Goal: Information Seeking & Learning: Find specific page/section

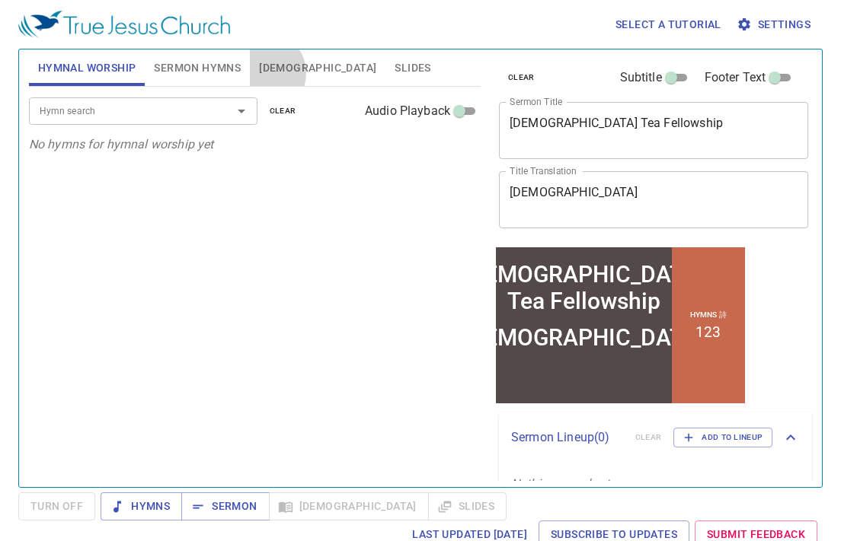
click at [263, 73] on span "Bible" at bounding box center [317, 68] width 117 height 19
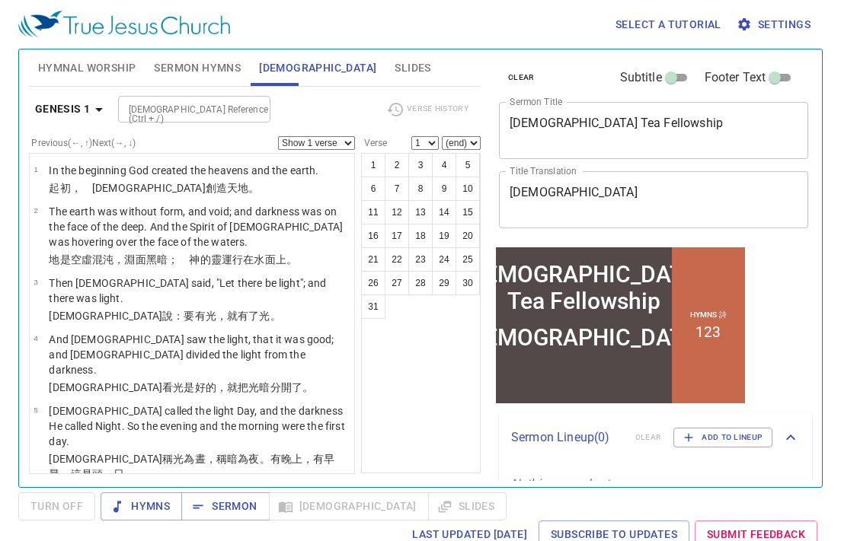
click at [93, 117] on icon "button" at bounding box center [99, 110] width 18 height 18
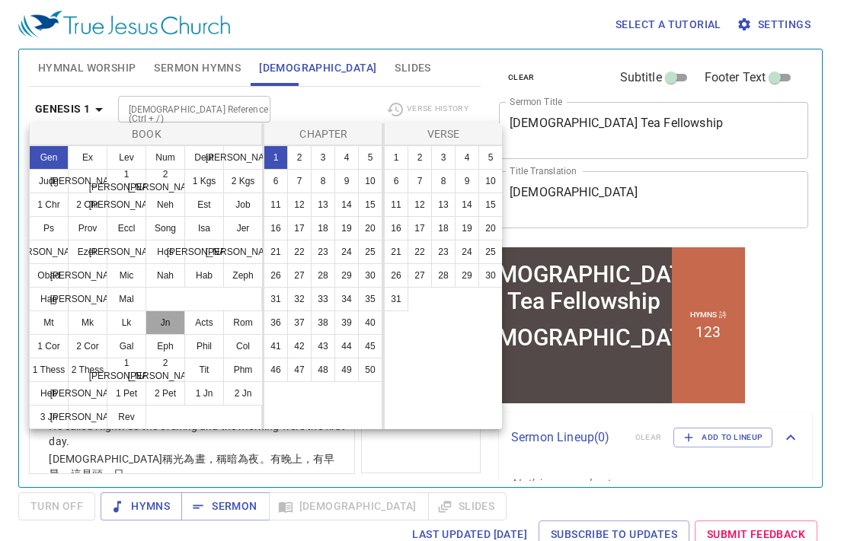
click at [170, 326] on button "Jn" at bounding box center [165, 323] width 40 height 24
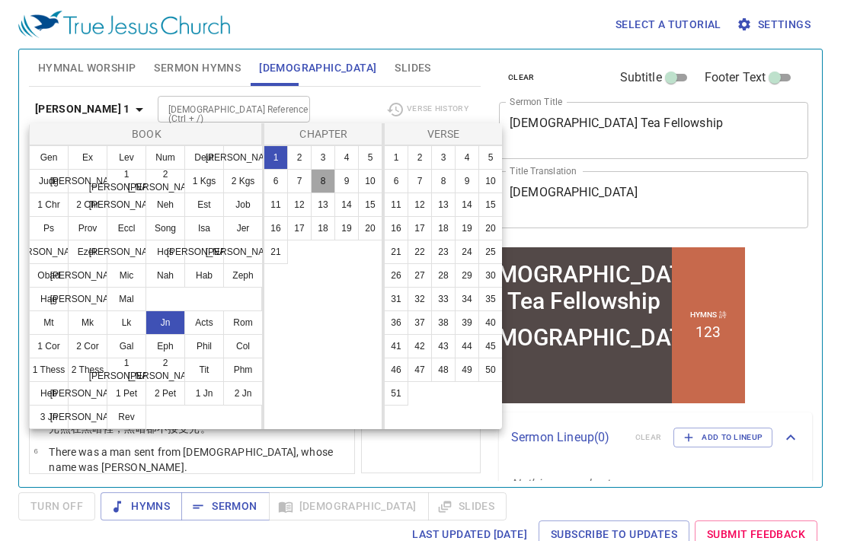
click at [324, 185] on button "8" at bounding box center [323, 181] width 24 height 24
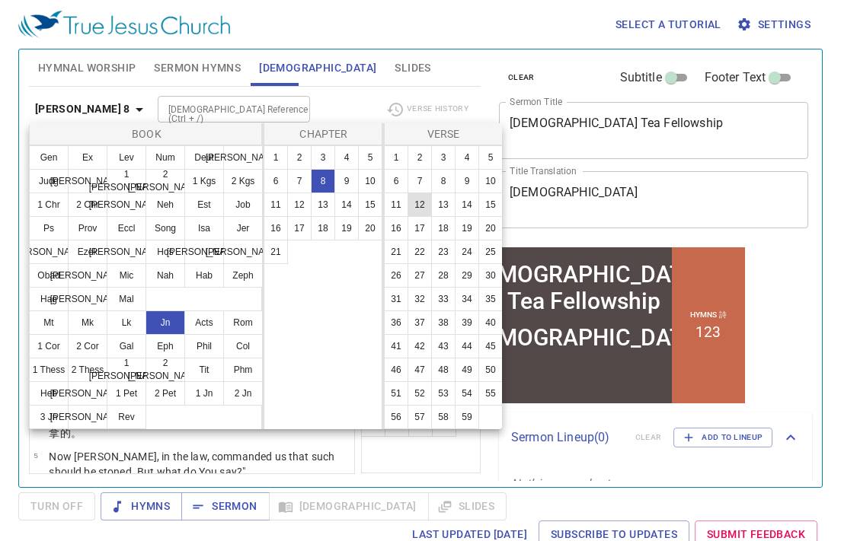
click at [417, 203] on button "12" at bounding box center [419, 205] width 24 height 24
select select "12"
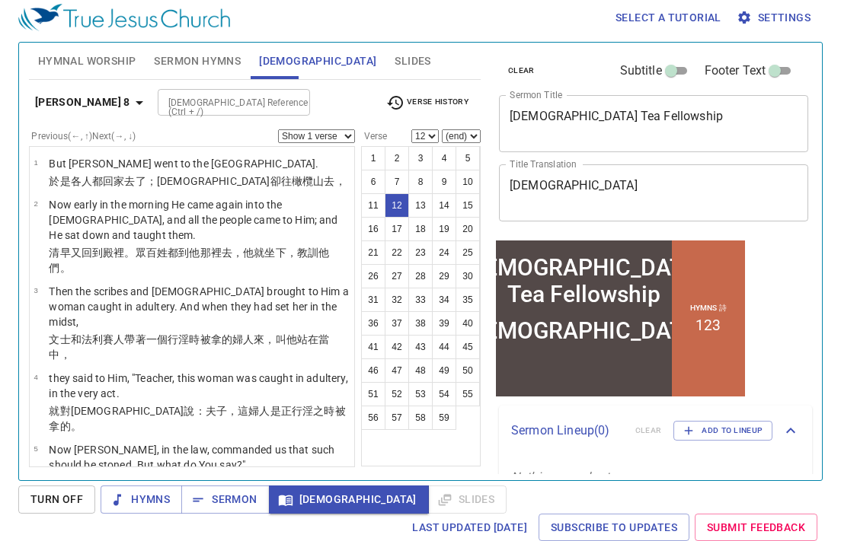
scroll to position [692, 0]
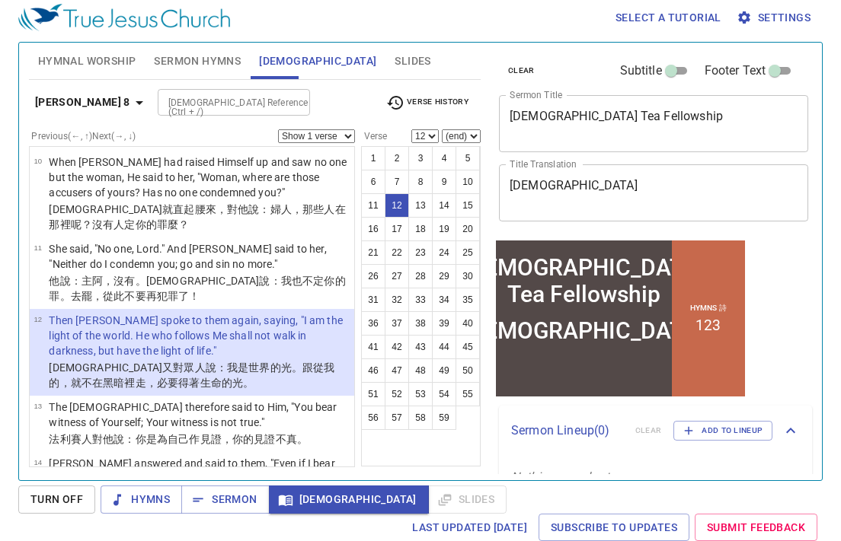
click at [826, 327] on div "Select a tutorial Settings Hymnal Worship Sermon Hymns Bible Slides Hymn search…" at bounding box center [420, 263] width 841 height 541
click at [797, 309] on div "clear Subtitle Footer Text Sermon Title Gospel Tea Fellowship x Sermon Title Ti…" at bounding box center [652, 256] width 331 height 438
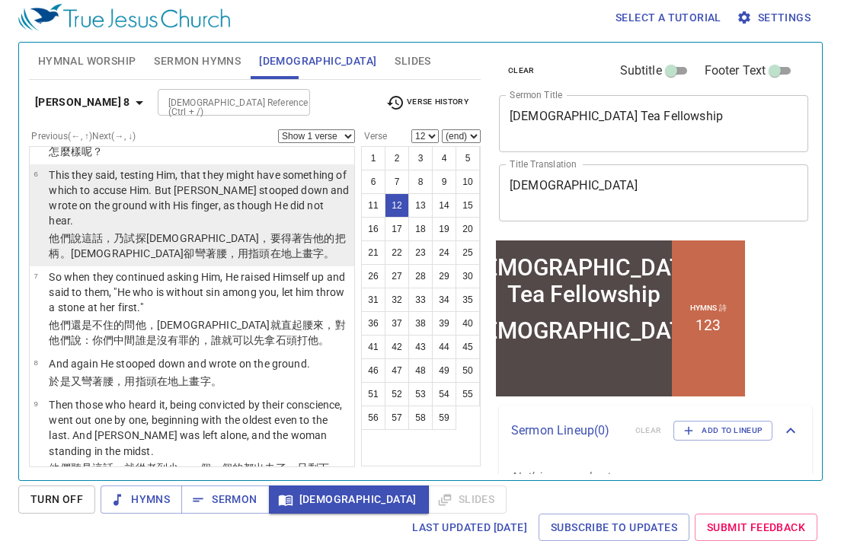
scroll to position [525, 0]
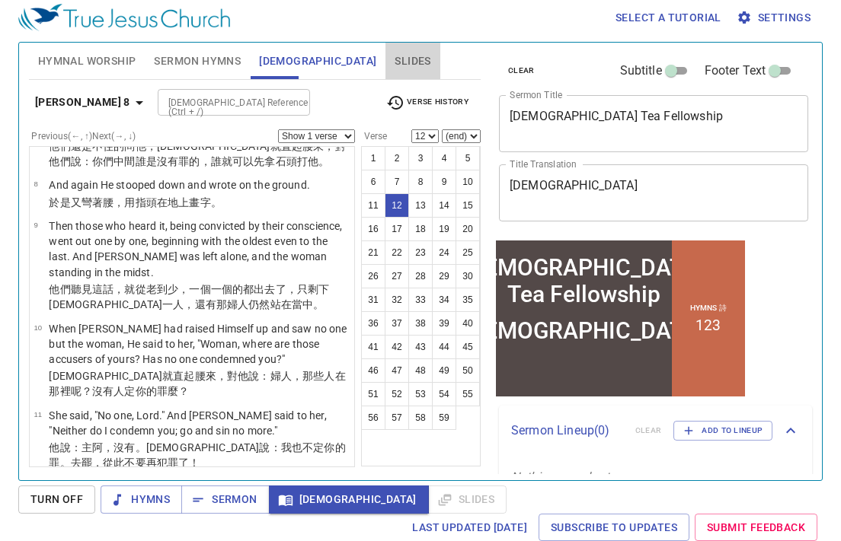
click at [394, 55] on span "Slides" at bounding box center [412, 61] width 36 height 19
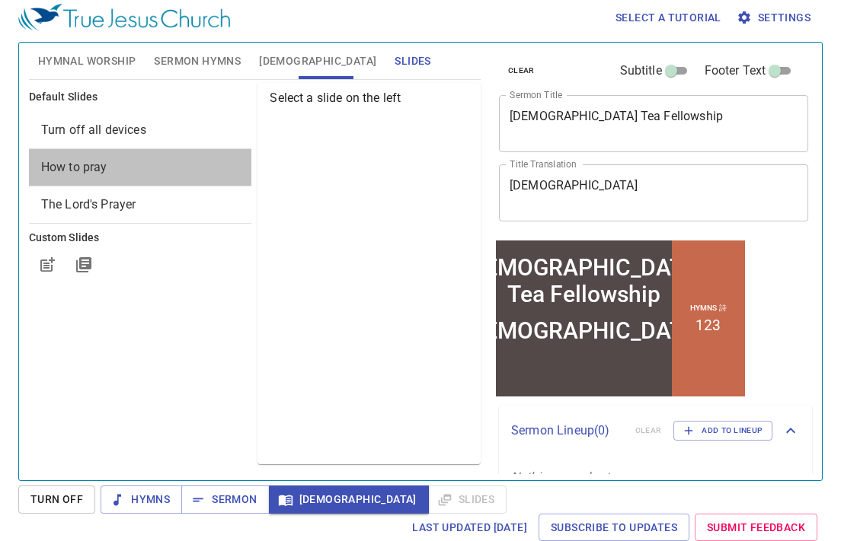
click at [149, 155] on div "How to pray" at bounding box center [140, 167] width 223 height 37
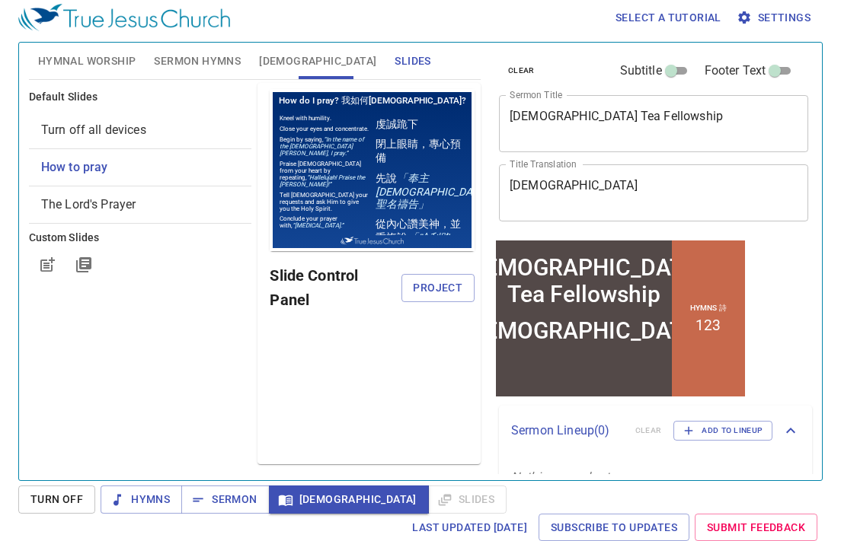
scroll to position [0, 0]
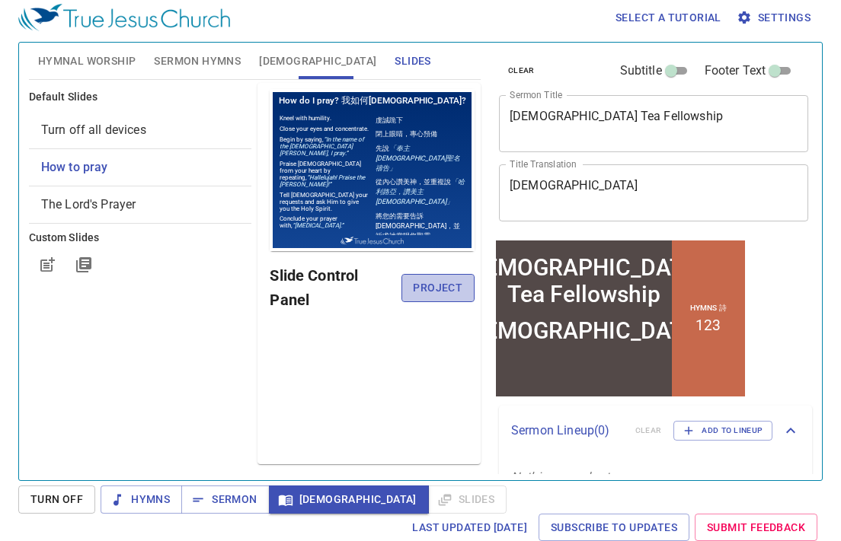
click at [421, 276] on button "Project" at bounding box center [438, 288] width 74 height 28
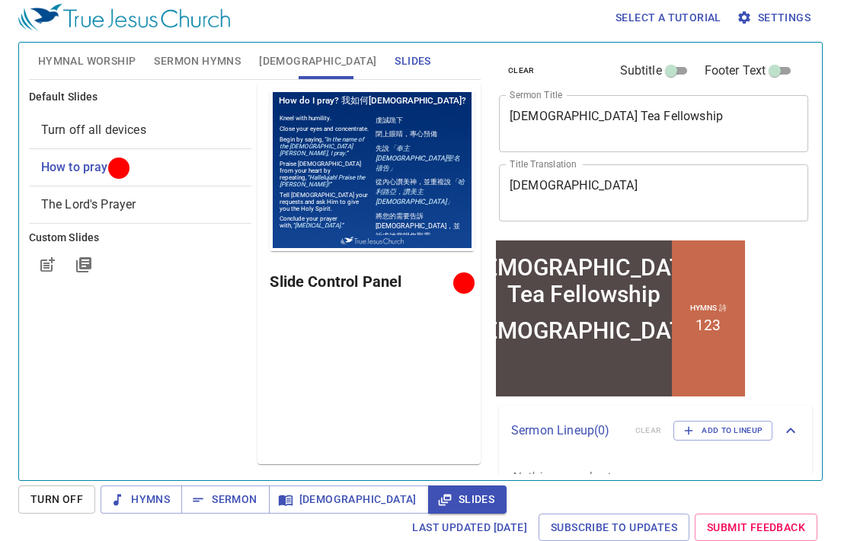
click at [74, 495] on span "Turn Off" at bounding box center [56, 499] width 53 height 19
click at [74, 495] on span "Turn Off" at bounding box center [56, 500] width 77 height 28
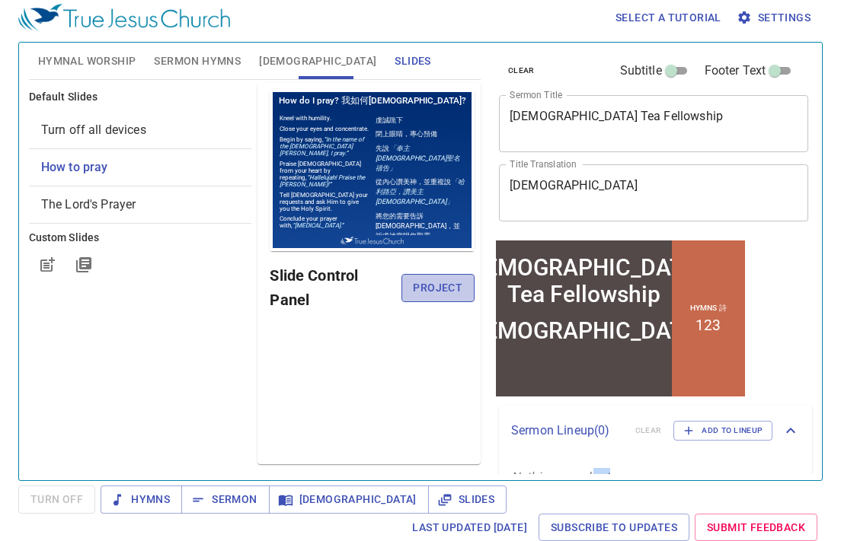
click at [412, 282] on button "Project" at bounding box center [438, 288] width 74 height 28
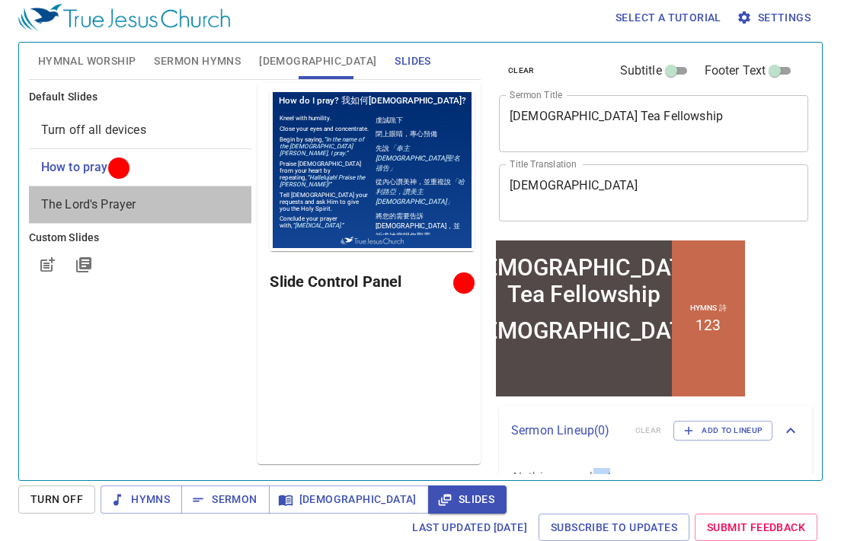
click at [123, 206] on span "The Lord's Prayer" at bounding box center [88, 204] width 95 height 14
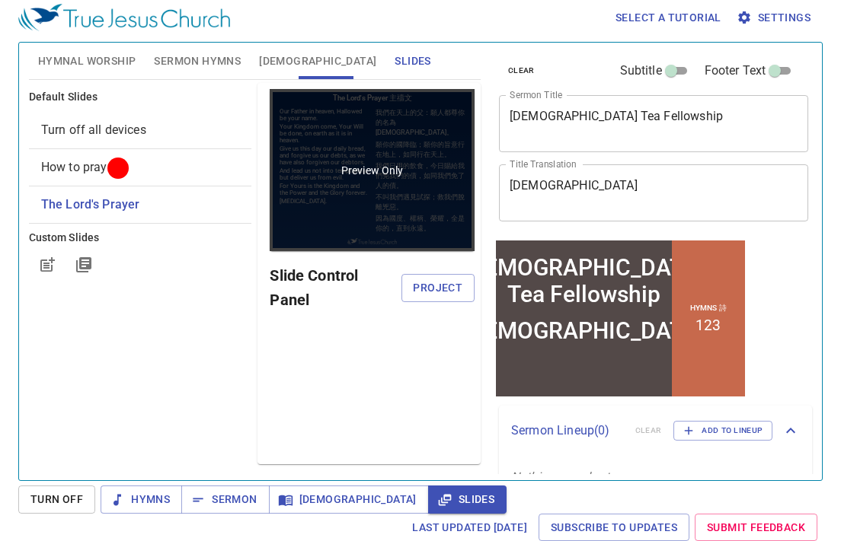
click at [410, 198] on div "Preview Only" at bounding box center [372, 170] width 205 height 162
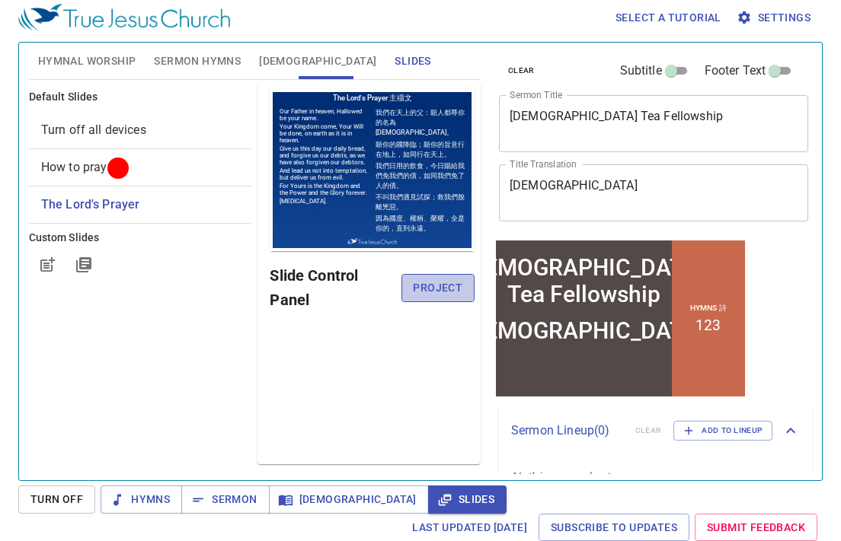
click at [424, 290] on span "Project" at bounding box center [437, 288] width 49 height 19
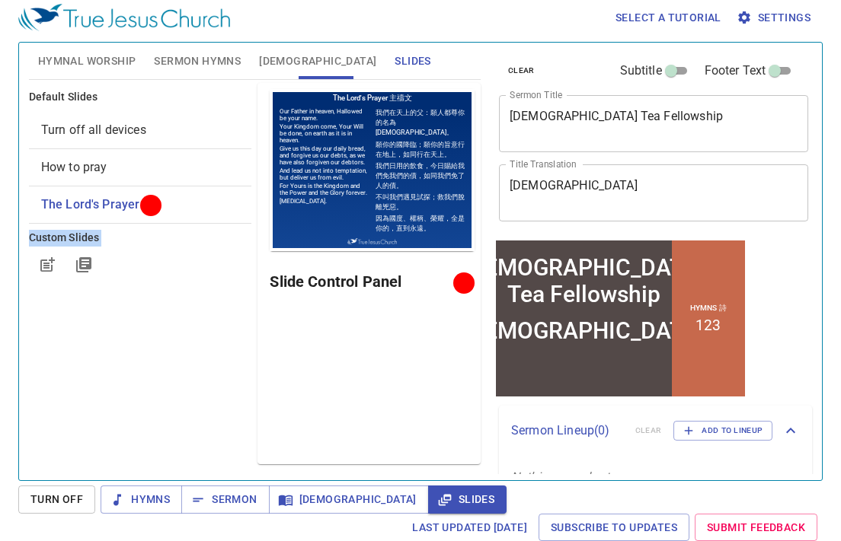
drag, startPoint x: 399, startPoint y: 182, endPoint x: 253, endPoint y: 193, distance: 146.6
click at [253, 193] on div "Default Slides Turn off all devices How to pray The Lord's Prayer Custom Slides…" at bounding box center [255, 274] width 458 height 388
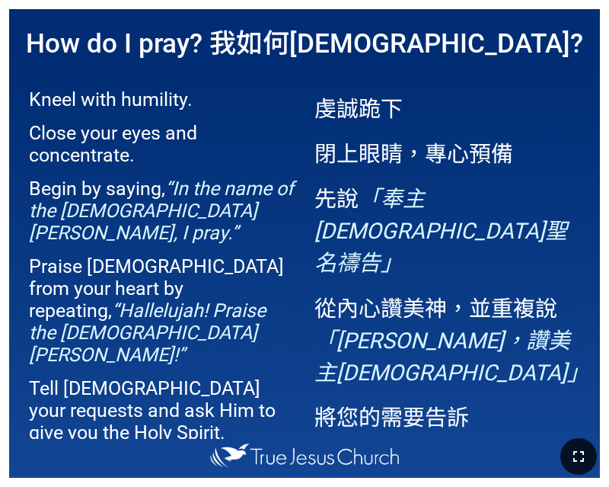
click at [564, 452] on button "button" at bounding box center [578, 456] width 37 height 37
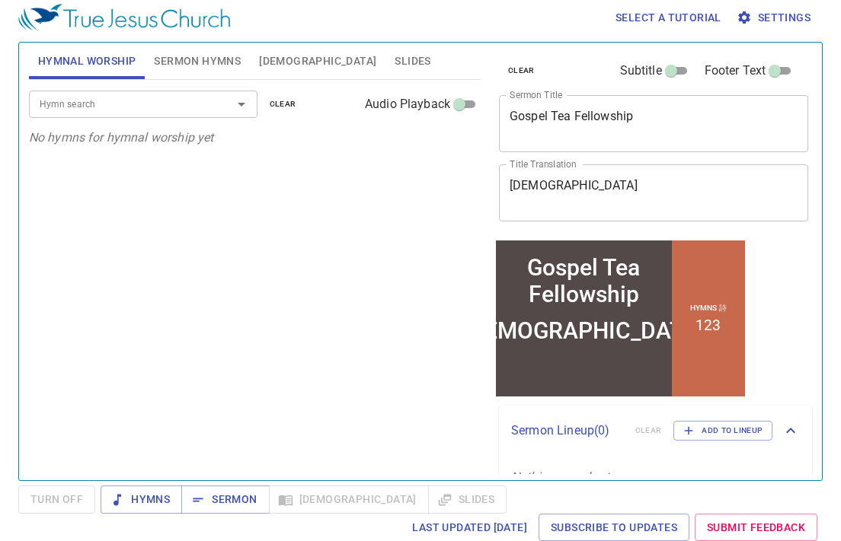
click at [394, 64] on span "Slides" at bounding box center [412, 61] width 36 height 19
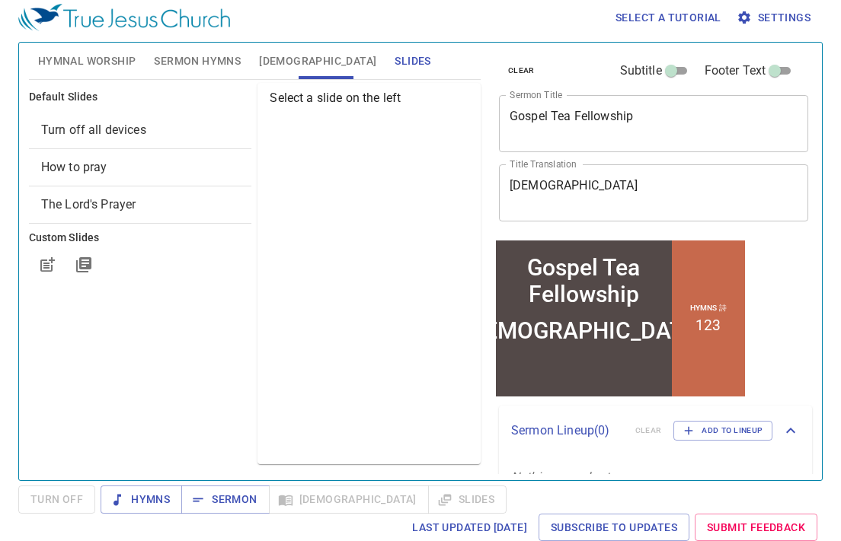
click at [126, 207] on span "The Lord's Prayer" at bounding box center [88, 204] width 95 height 14
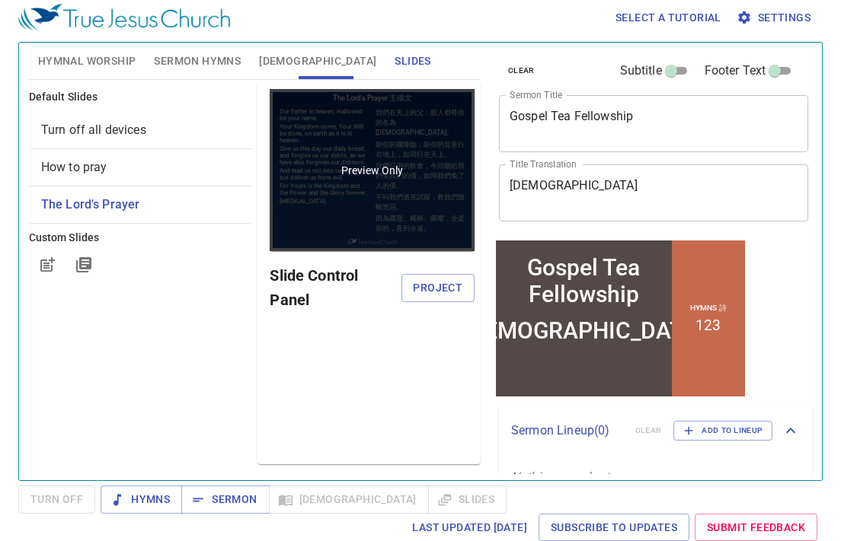
click at [376, 185] on div "Preview Only" at bounding box center [372, 170] width 205 height 162
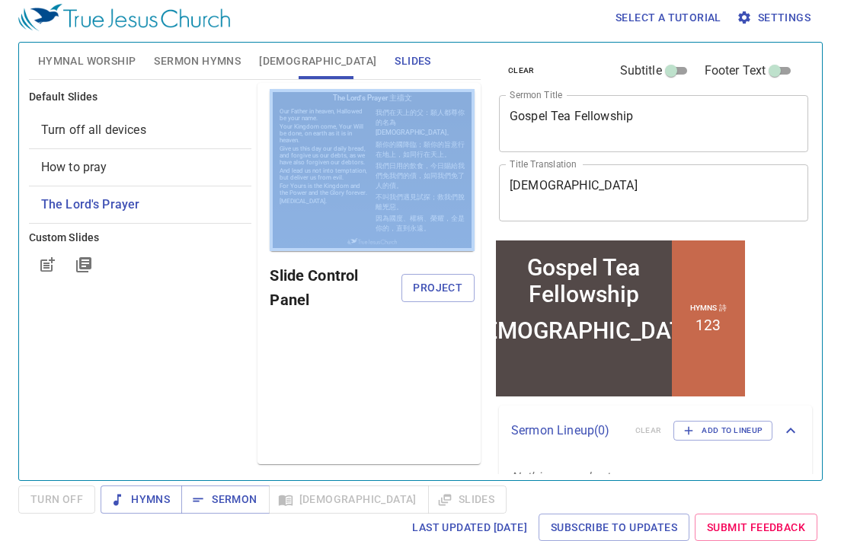
drag, startPoint x: 376, startPoint y: 176, endPoint x: 364, endPoint y: 252, distance: 77.1
click at [365, 253] on div "Preview Only Slide Control Panel Project" at bounding box center [368, 273] width 223 height 381
click at [446, 286] on span "Project" at bounding box center [437, 288] width 49 height 19
